Goal: Communication & Community: Answer question/provide support

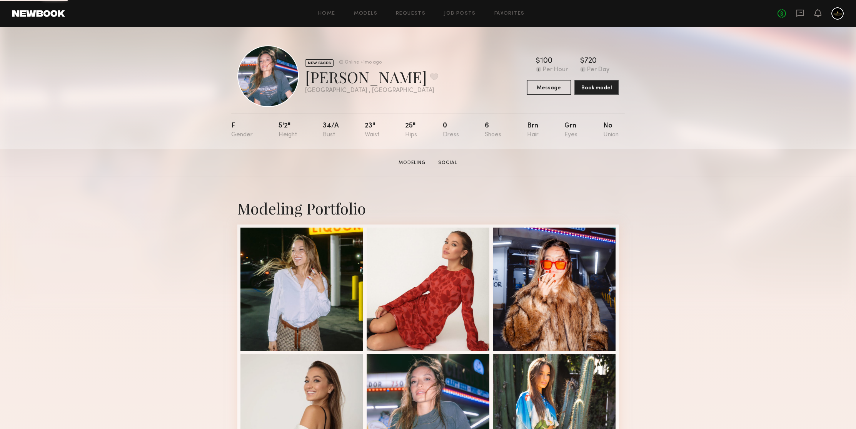
click at [796, 7] on header "Home Models Requests Job Posts Favorites Sign Out No fees up to $5,000" at bounding box center [428, 13] width 856 height 27
click at [800, 13] on icon at bounding box center [800, 12] width 3 height 1
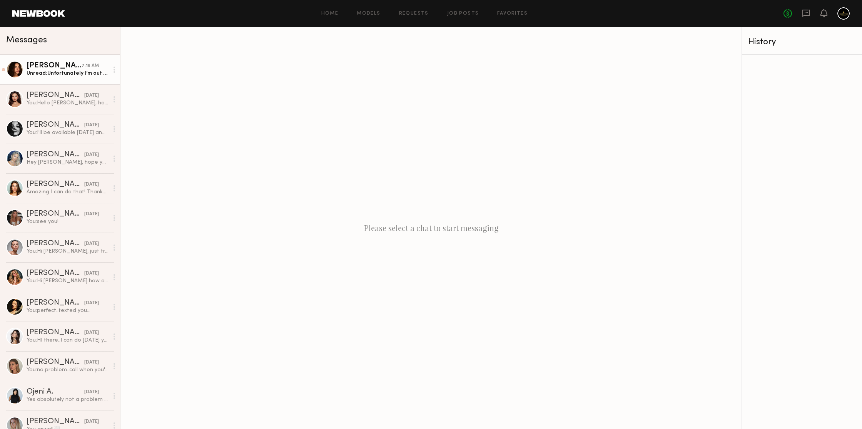
click at [88, 61] on link "Jessica N. 7:16 AM Unread: Unfortunately I’m out of town until the 18th and I’m…" at bounding box center [60, 70] width 120 height 30
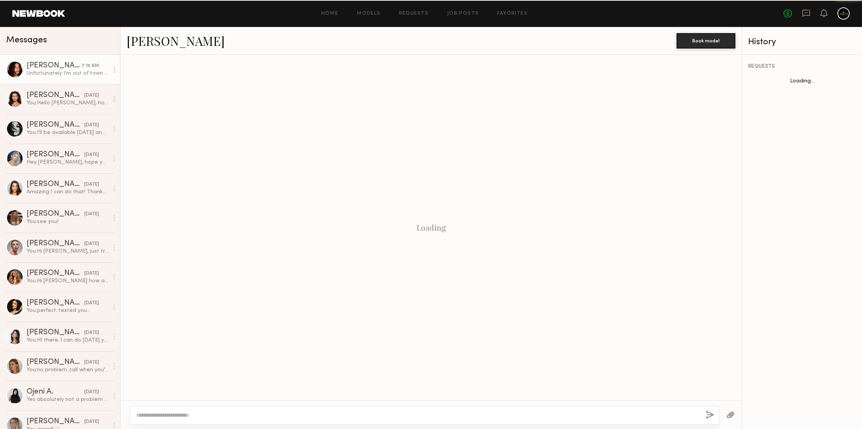
scroll to position [305, 0]
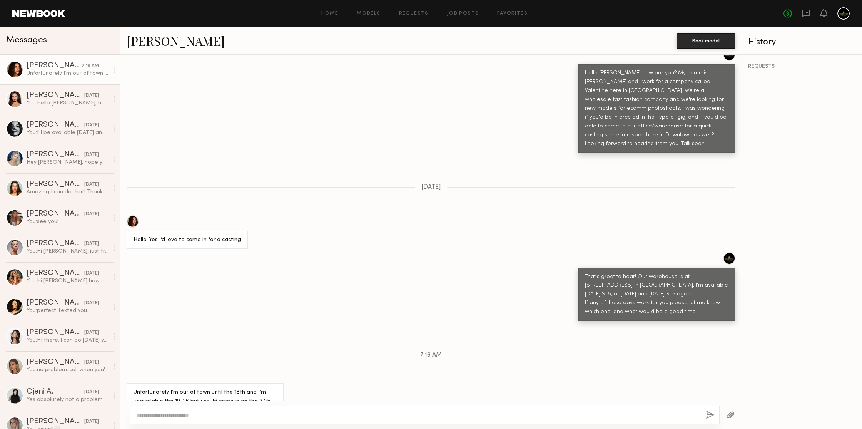
click at [204, 412] on textarea at bounding box center [417, 415] width 563 height 8
click at [211, 412] on textarea at bounding box center [417, 415] width 563 height 8
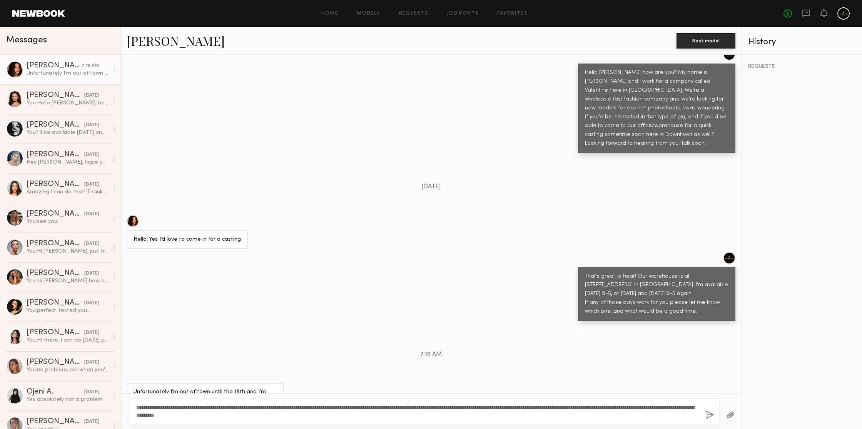
type textarea "**********"
click at [706, 417] on button "button" at bounding box center [710, 415] width 8 height 10
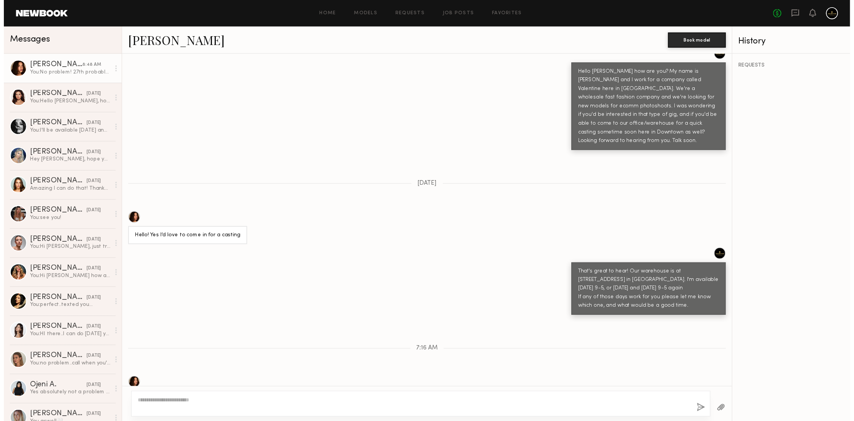
scroll to position [445, 0]
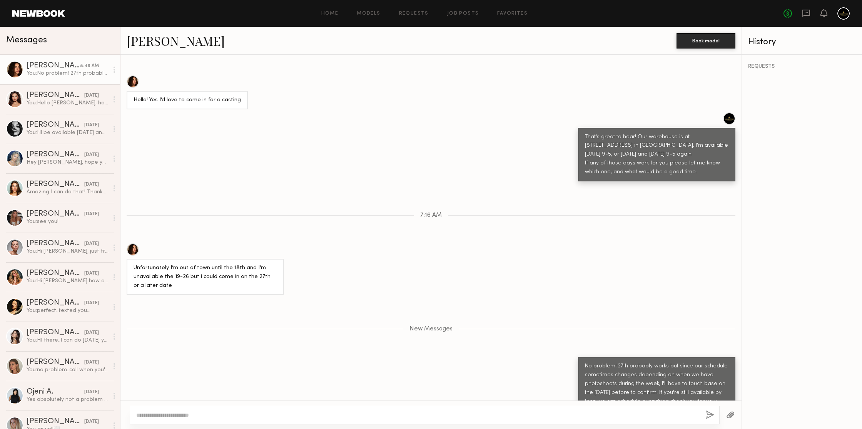
click at [151, 40] on link "Jessica N." at bounding box center [176, 40] width 98 height 17
click at [148, 36] on link "Jessica N." at bounding box center [176, 40] width 98 height 17
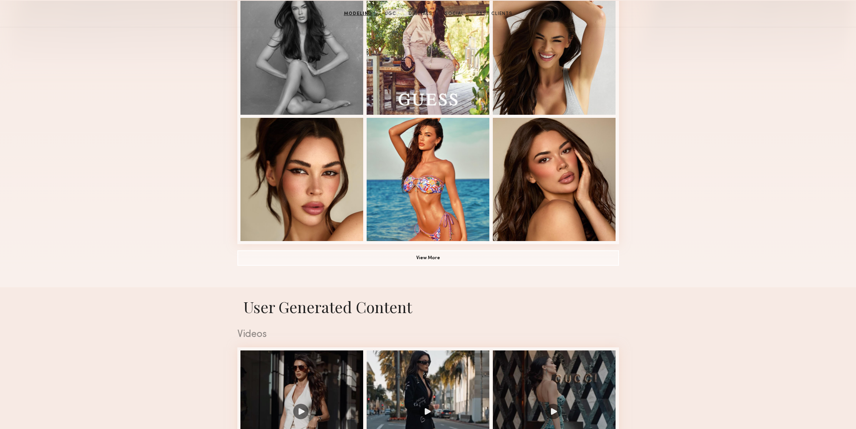
scroll to position [275, 0]
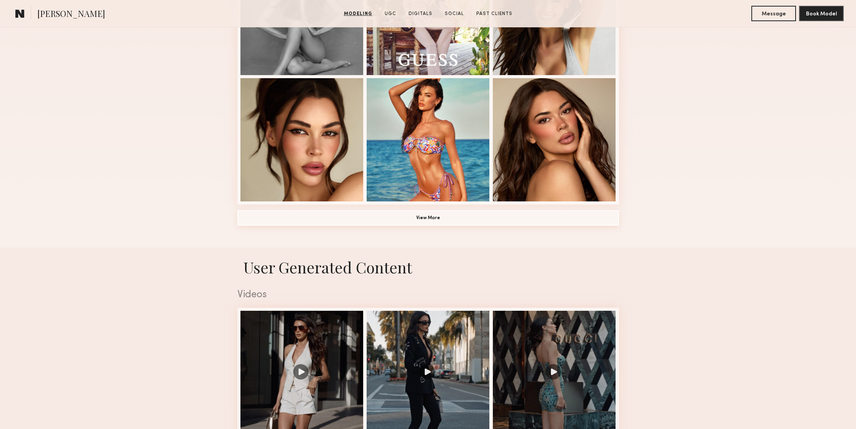
click at [473, 216] on button "View More" at bounding box center [428, 217] width 382 height 15
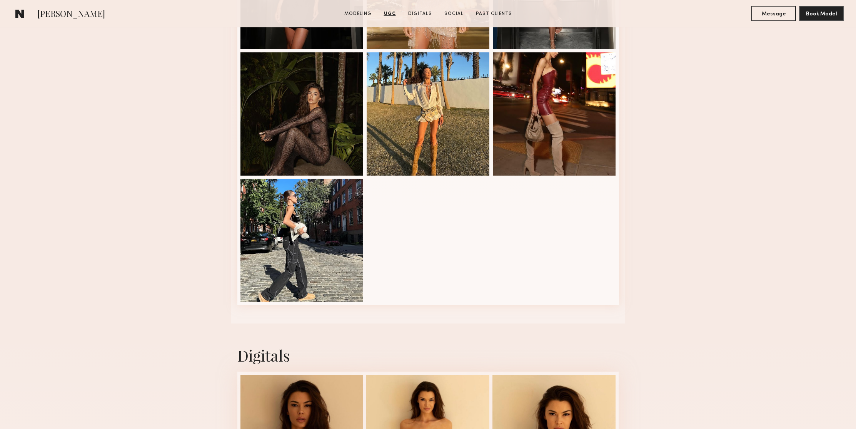
scroll to position [1737, 0]
